Goal: Information Seeking & Learning: Check status

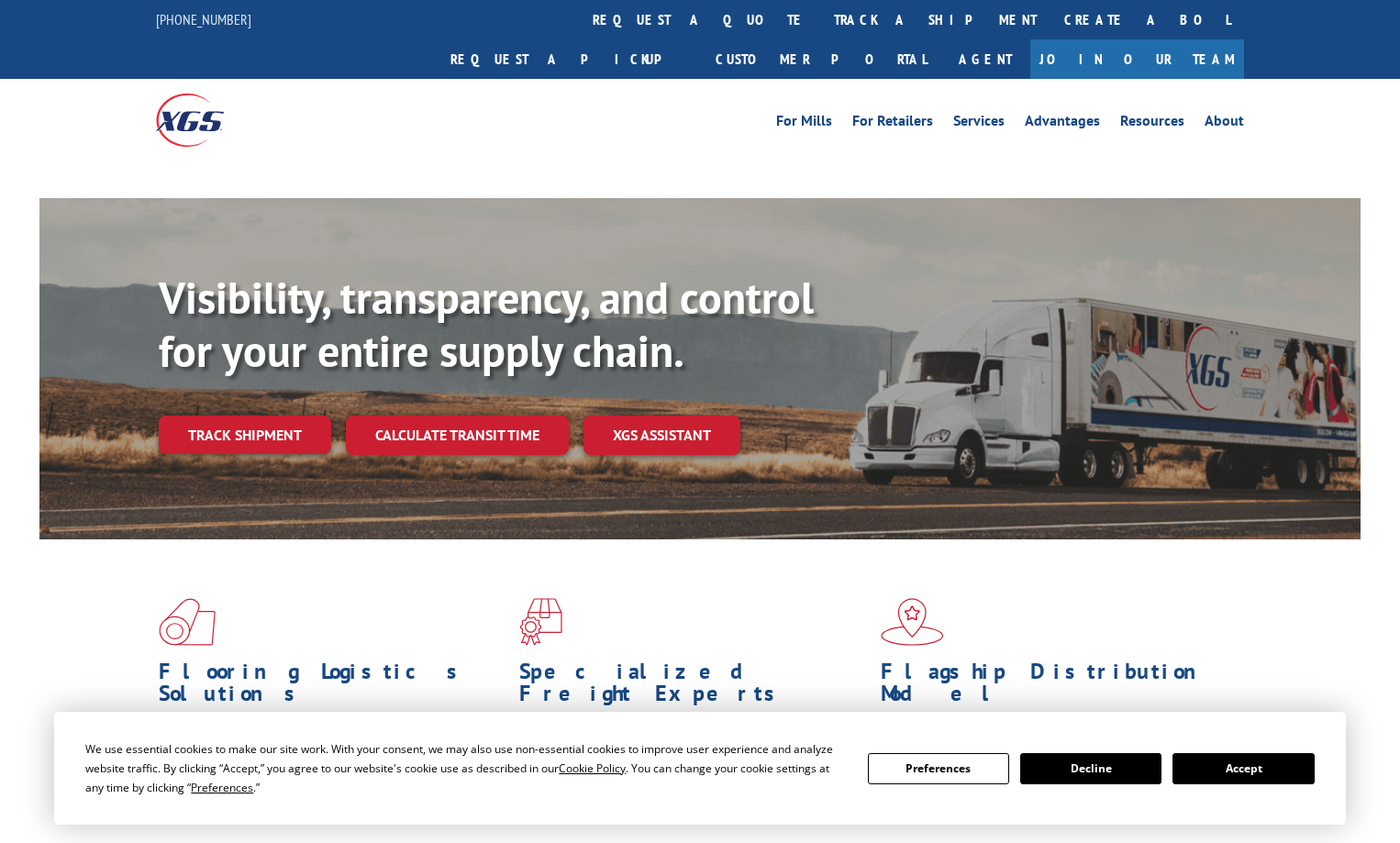
click at [314, 421] on div "Visibility, transparency, and control for your entire supply chain. Track shipm…" at bounding box center [760, 400] width 1202 height 256
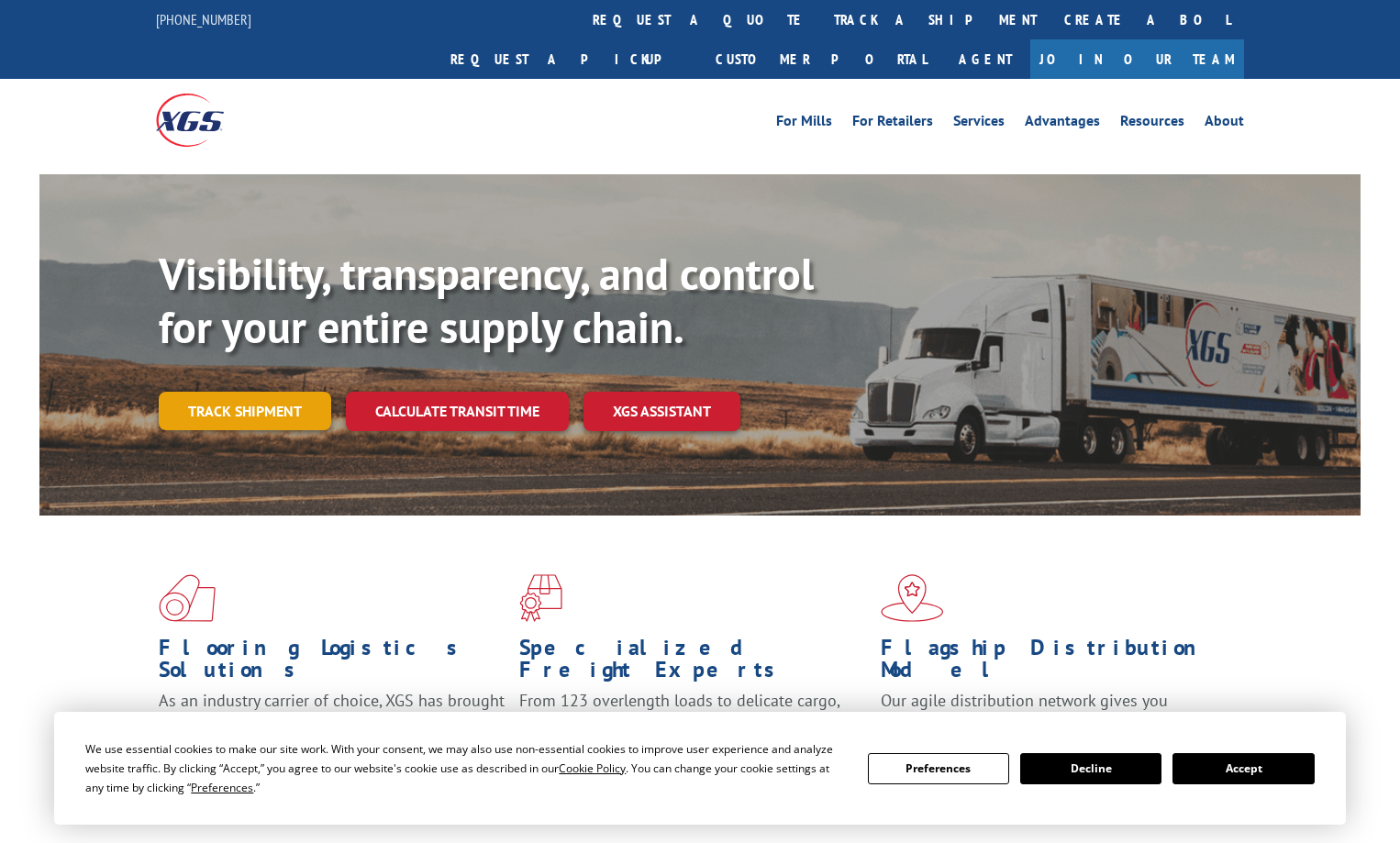
click at [228, 392] on link "Track shipment" at bounding box center [245, 411] width 172 height 39
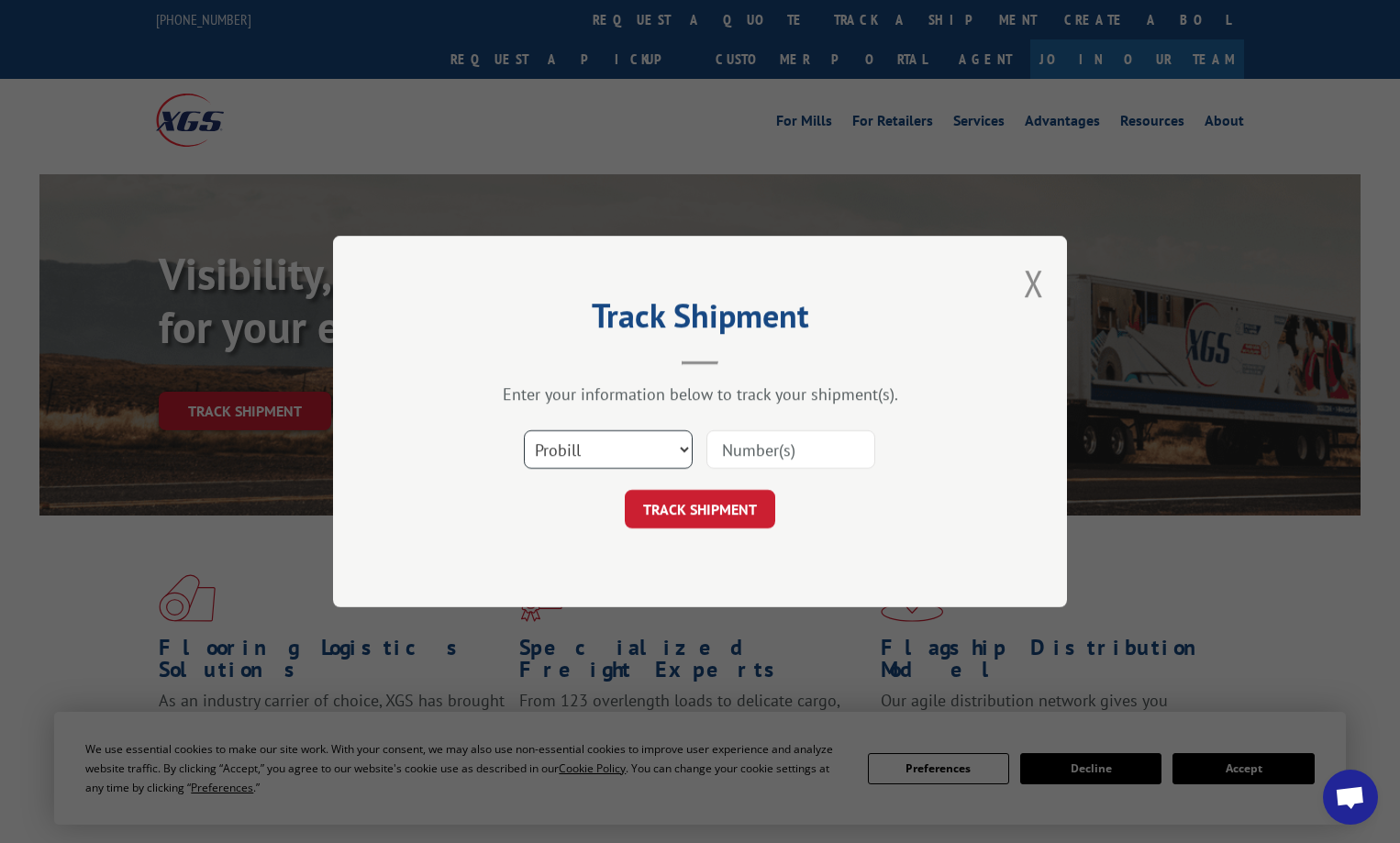
click at [593, 447] on select "Select category... Probill BOL PO" at bounding box center [608, 449] width 169 height 39
select select "po"
click at [524, 430] on select "Select category... Probill BOL PO" at bounding box center [608, 449] width 169 height 39
click at [775, 468] on input at bounding box center [791, 449] width 169 height 39
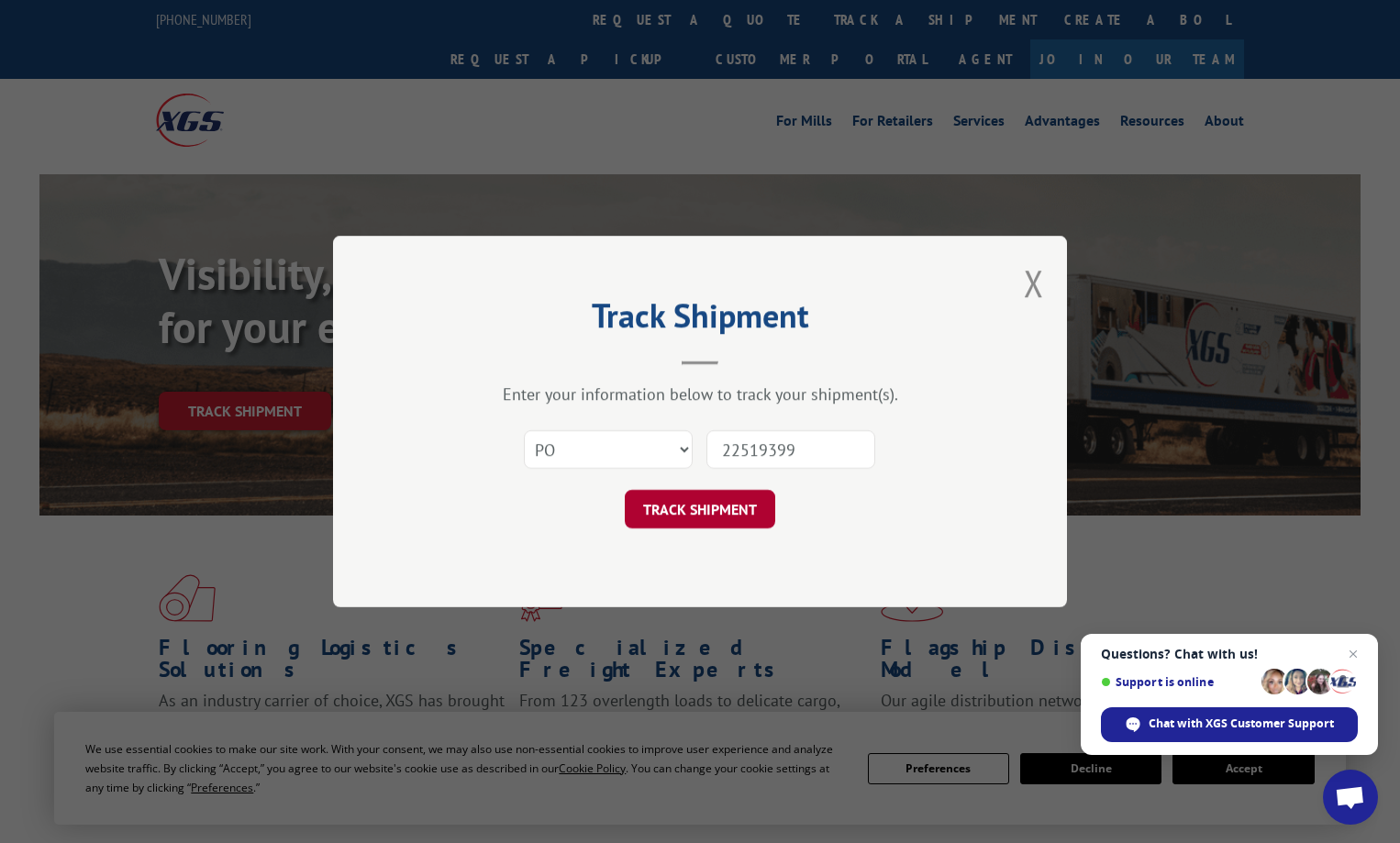
type input "22519399"
click at [706, 517] on button "TRACK SHIPMENT" at bounding box center [700, 509] width 151 height 39
